Goal: Navigation & Orientation: Find specific page/section

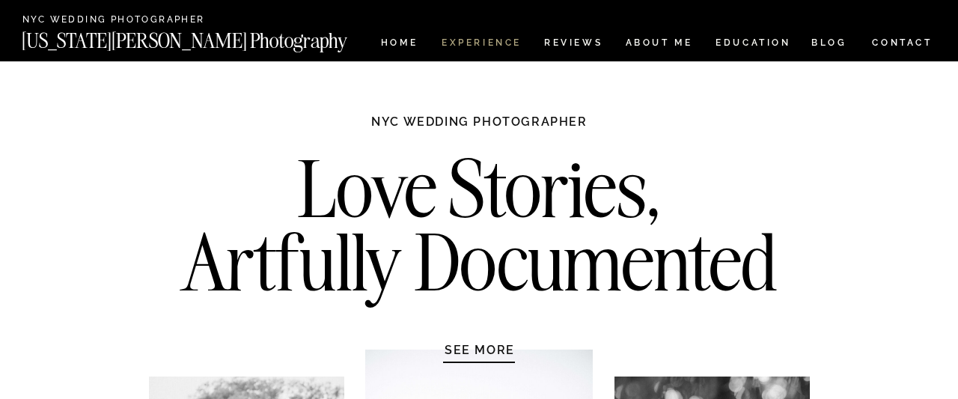
click at [487, 40] on nav "Experience" at bounding box center [480, 44] width 79 height 13
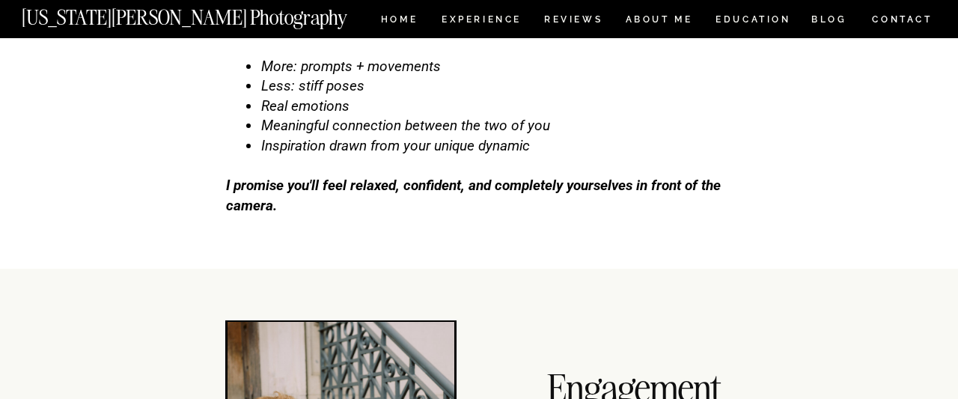
scroll to position [4857, 0]
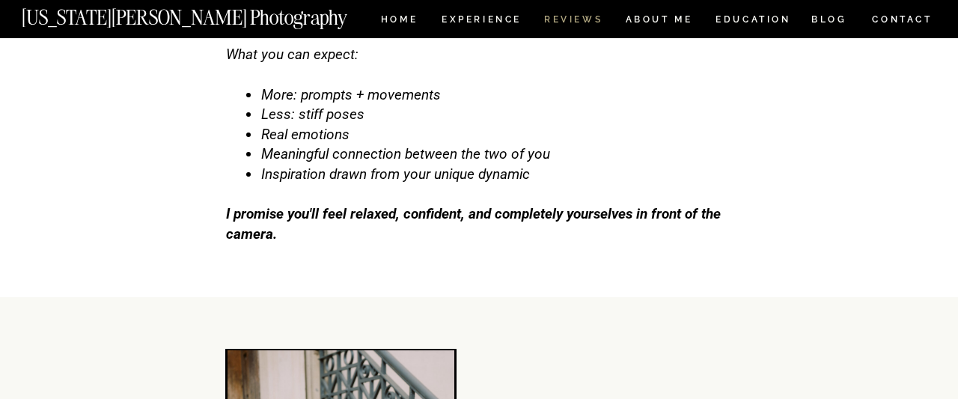
click at [573, 19] on nav "REVIEWS" at bounding box center [572, 21] width 56 height 13
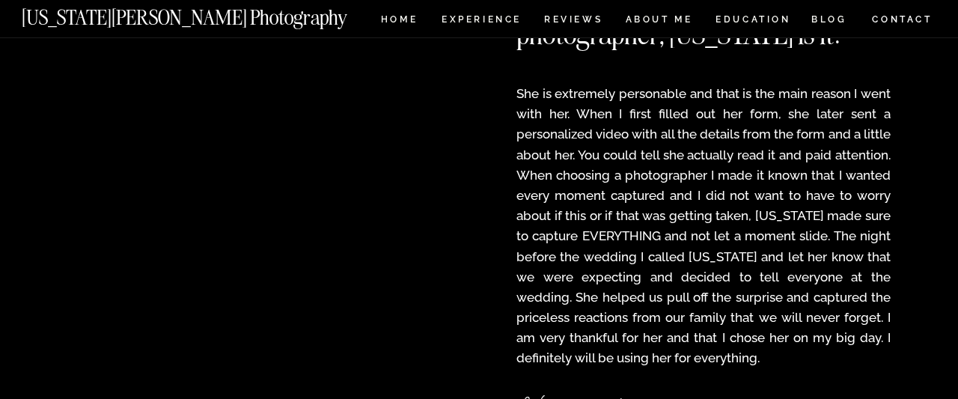
scroll to position [2157, 0]
